Goal: Check status: Check status

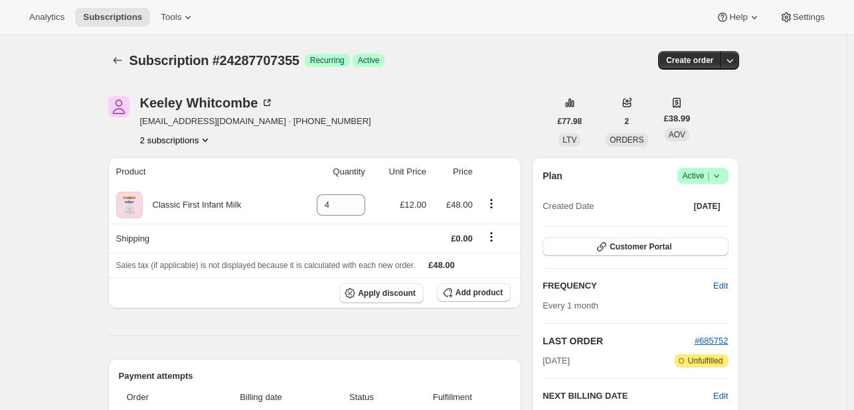
click at [205, 142] on icon "Product actions" at bounding box center [205, 140] width 13 height 13
click at [155, 167] on span "21735538907" at bounding box center [160, 164] width 53 height 10
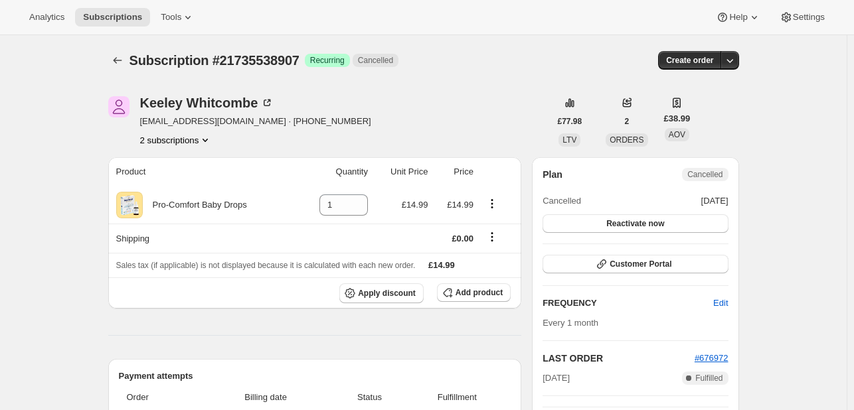
click at [207, 138] on icon "Product actions" at bounding box center [205, 140] width 13 height 13
click at [179, 189] on span "24287707355" at bounding box center [160, 187] width 53 height 10
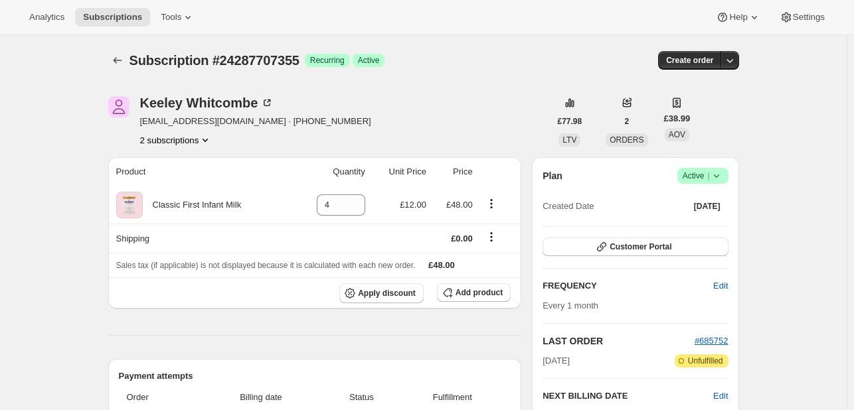
click at [207, 139] on icon "Product actions" at bounding box center [205, 140] width 13 height 13
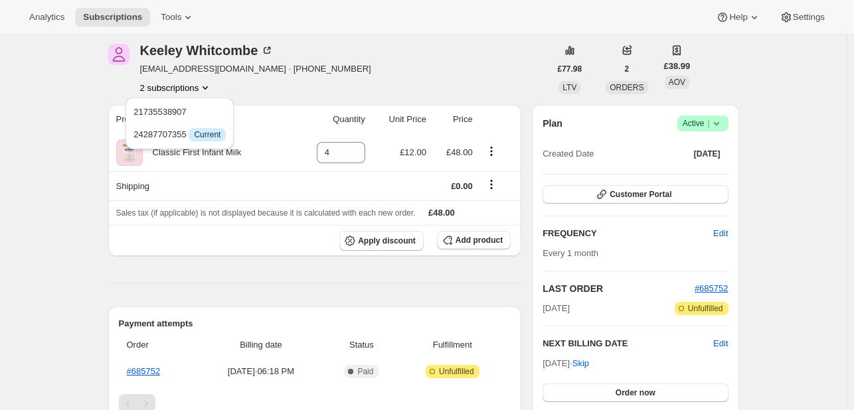
scroll to position [133, 0]
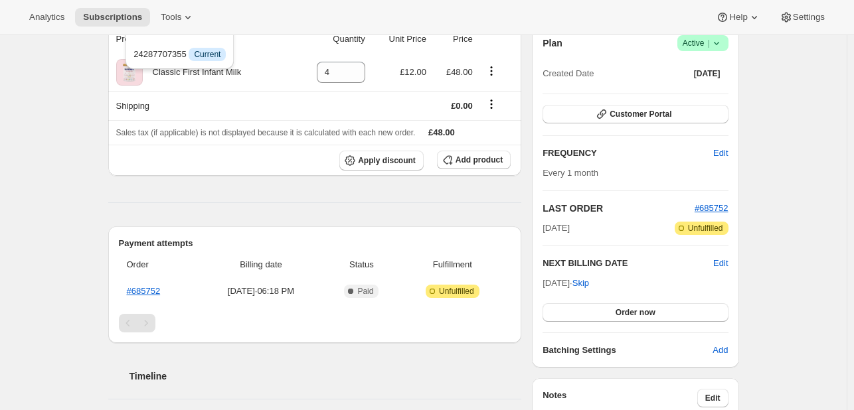
click at [43, 108] on div "Subscription #24287707355. This page is ready Subscription #24287707355 Success…" at bounding box center [423, 351] width 847 height 899
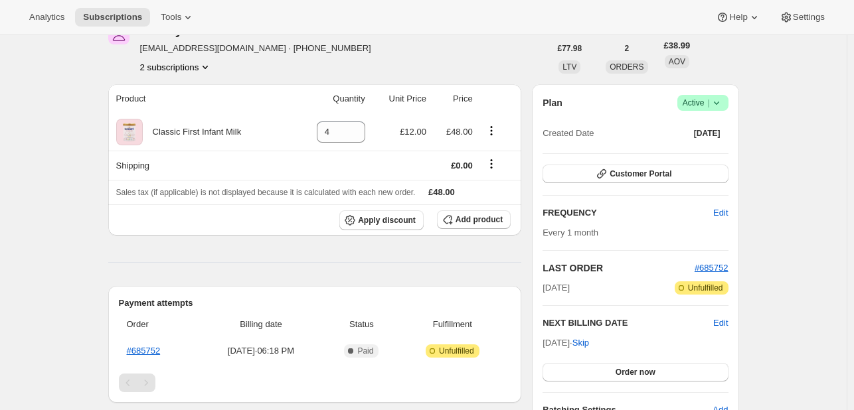
scroll to position [0, 0]
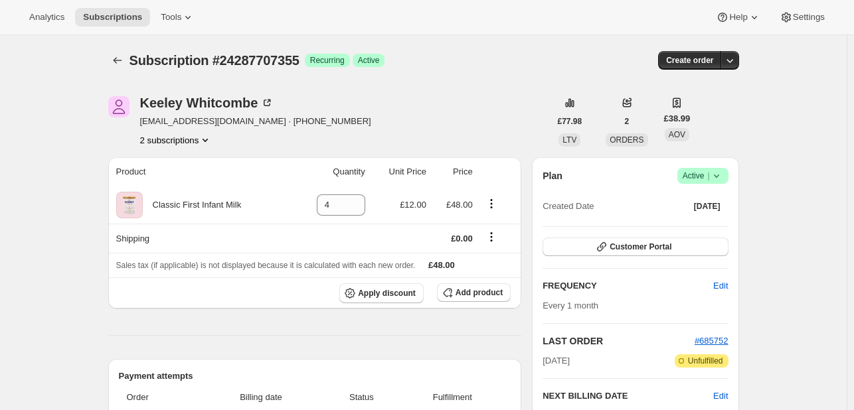
click at [207, 138] on icon "Product actions" at bounding box center [205, 140] width 13 height 13
